Goal: Register for event/course

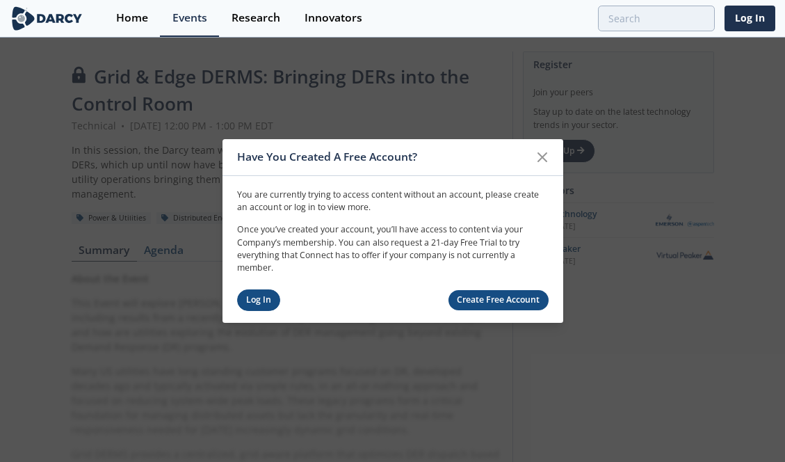
click at [262, 298] on link "Log In" at bounding box center [259, 300] width 44 height 22
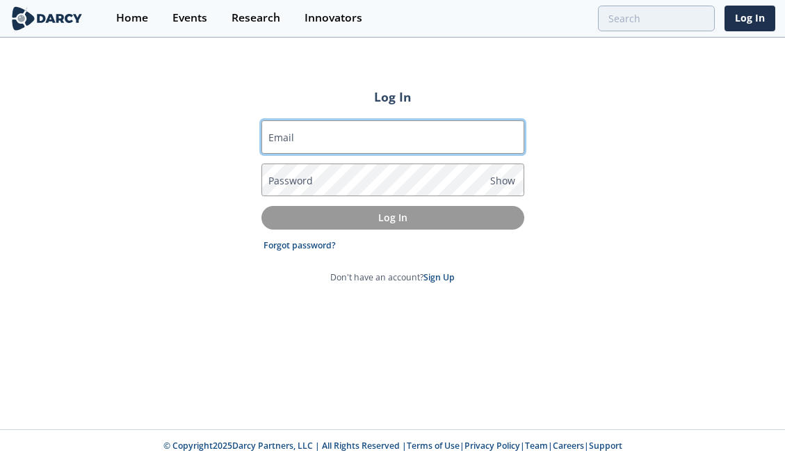
click at [329, 141] on input "Email" at bounding box center [393, 136] width 263 height 33
type input "cena.smith@exeloncorp.com"
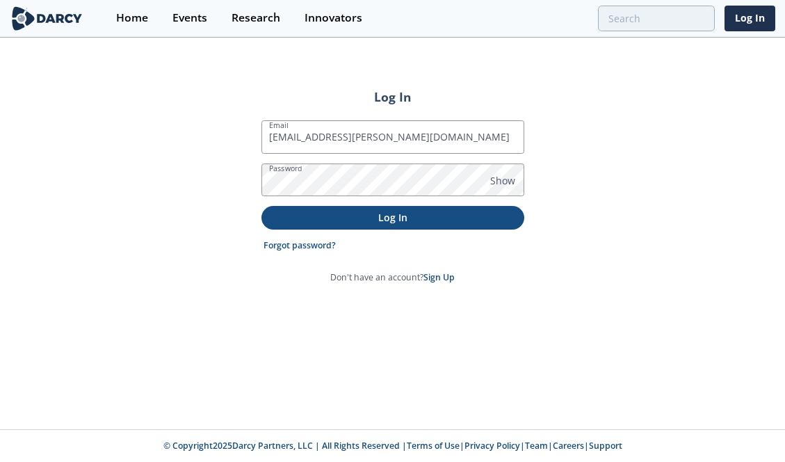
click at [420, 214] on p "Log In" at bounding box center [392, 217] width 243 height 15
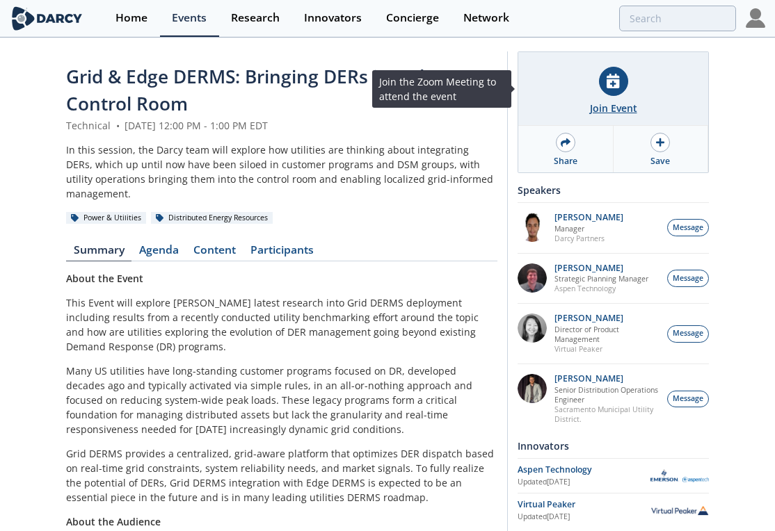
click at [625, 99] on div "Join Event" at bounding box center [613, 89] width 190 height 74
click at [627, 80] on div at bounding box center [613, 81] width 29 height 29
